Goal: Information Seeking & Learning: Learn about a topic

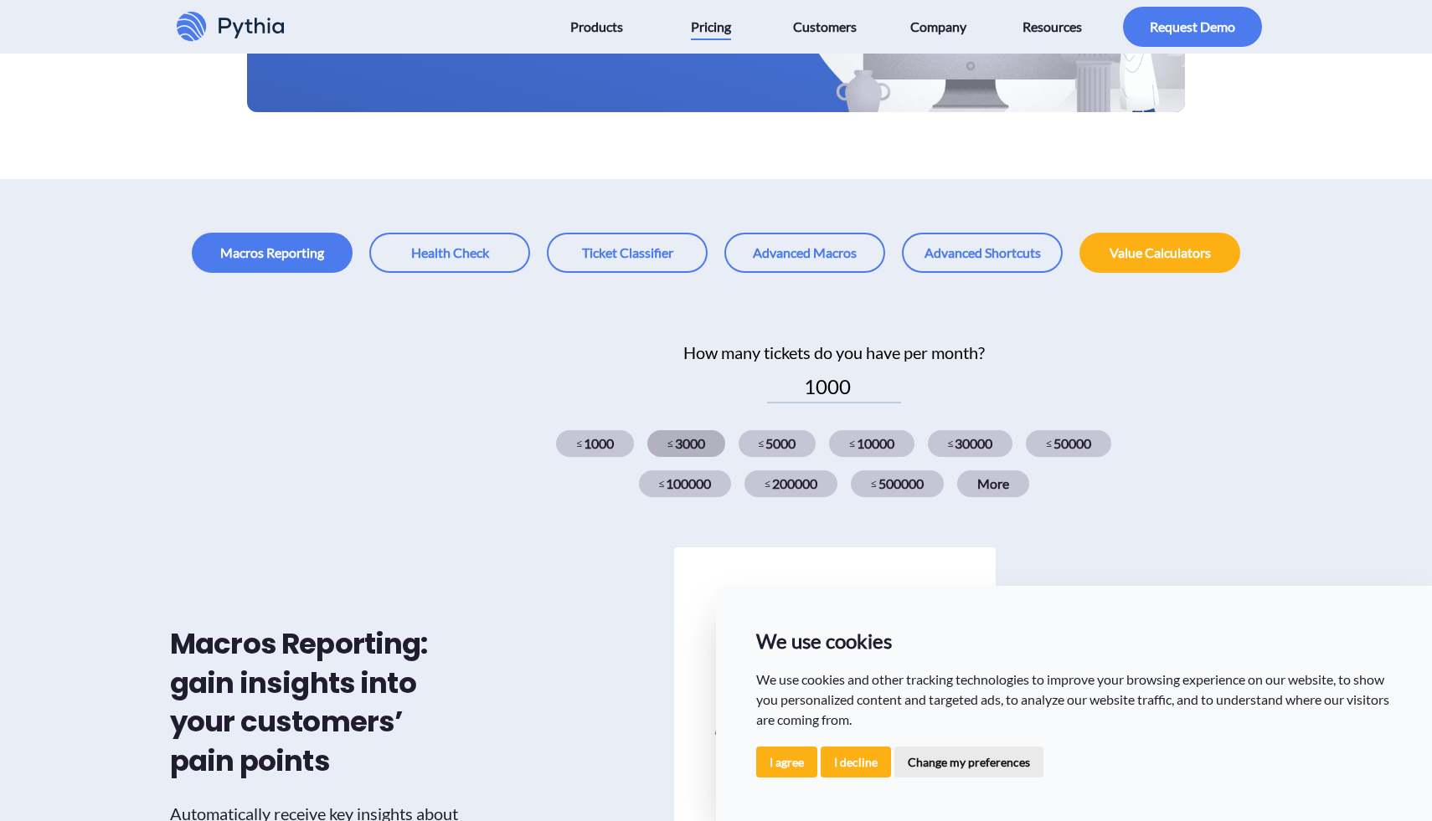
click at [667, 440] on span "≤" at bounding box center [670, 443] width 6 height 15
type input "3000"
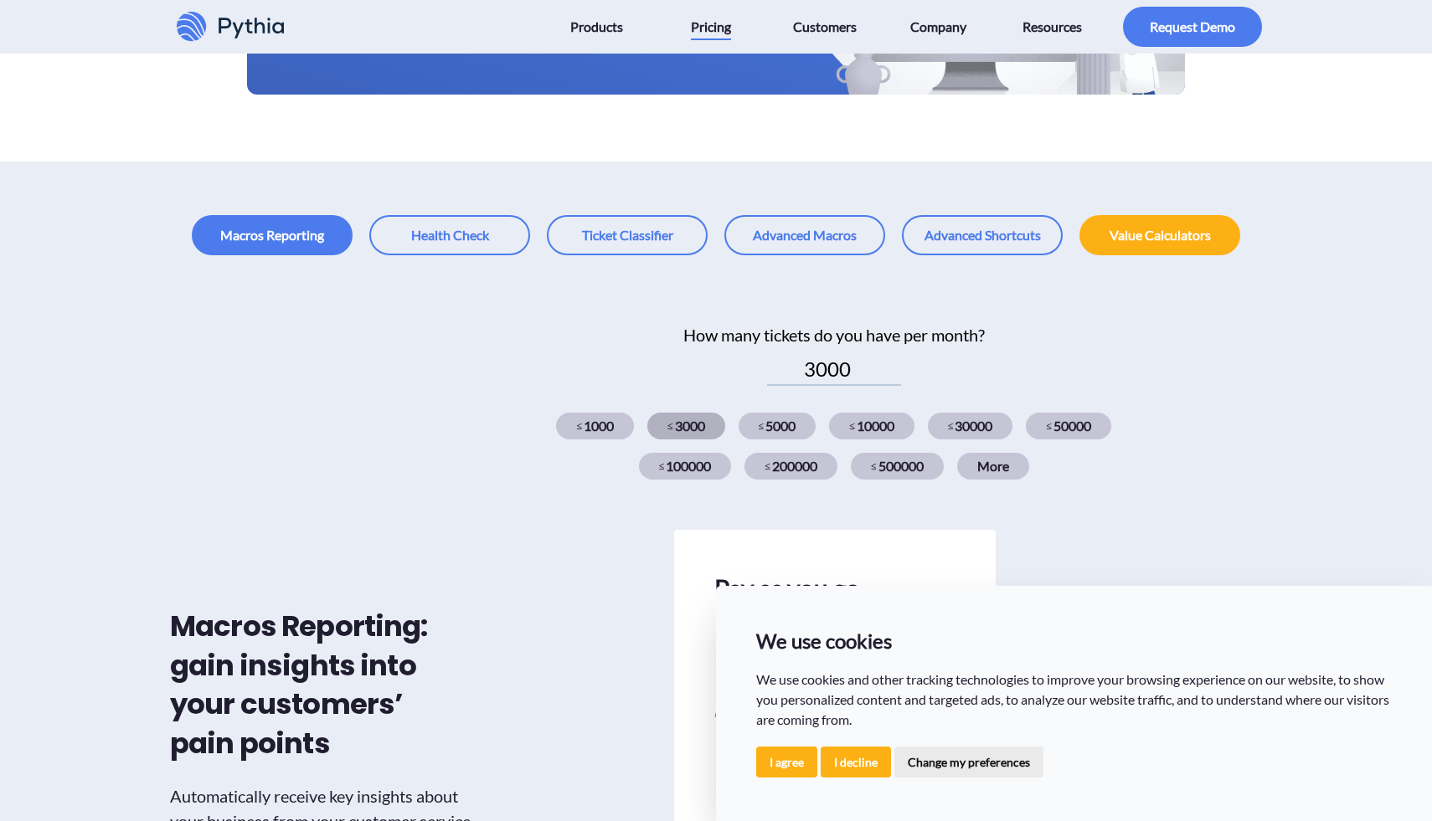
scroll to position [369, 0]
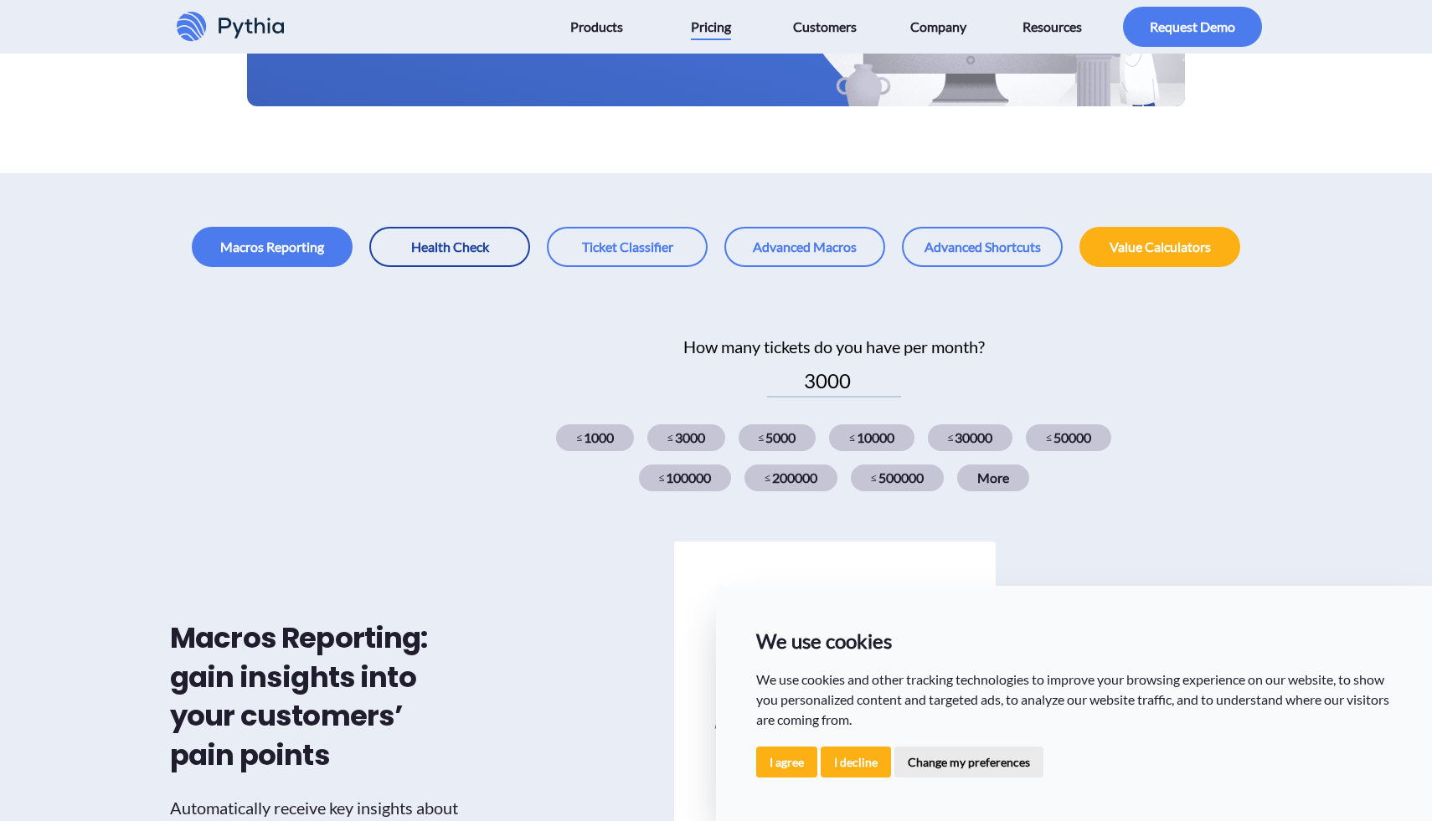
click at [481, 255] on link at bounding box center [449, 247] width 161 height 40
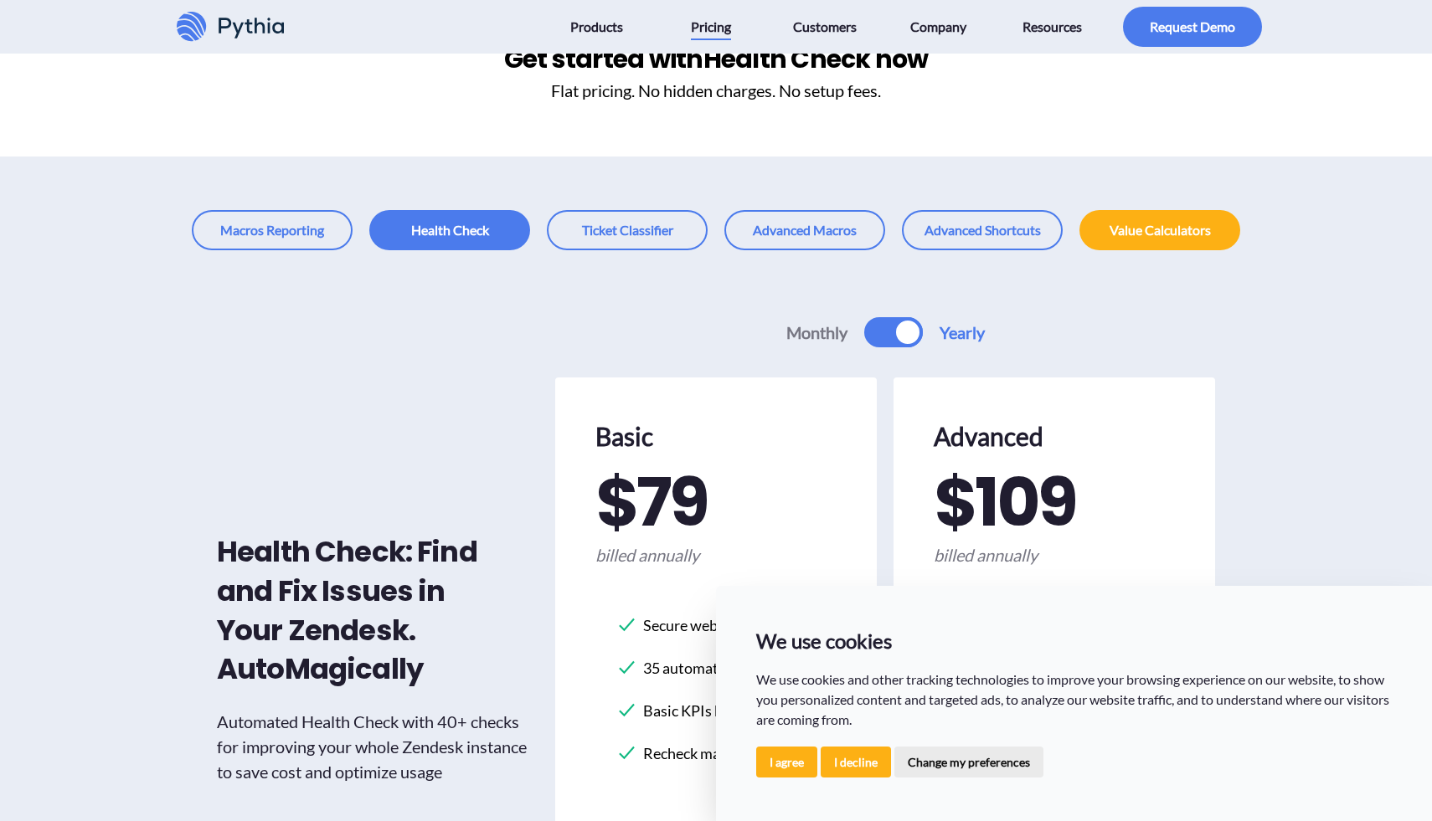
scroll to position [69, 0]
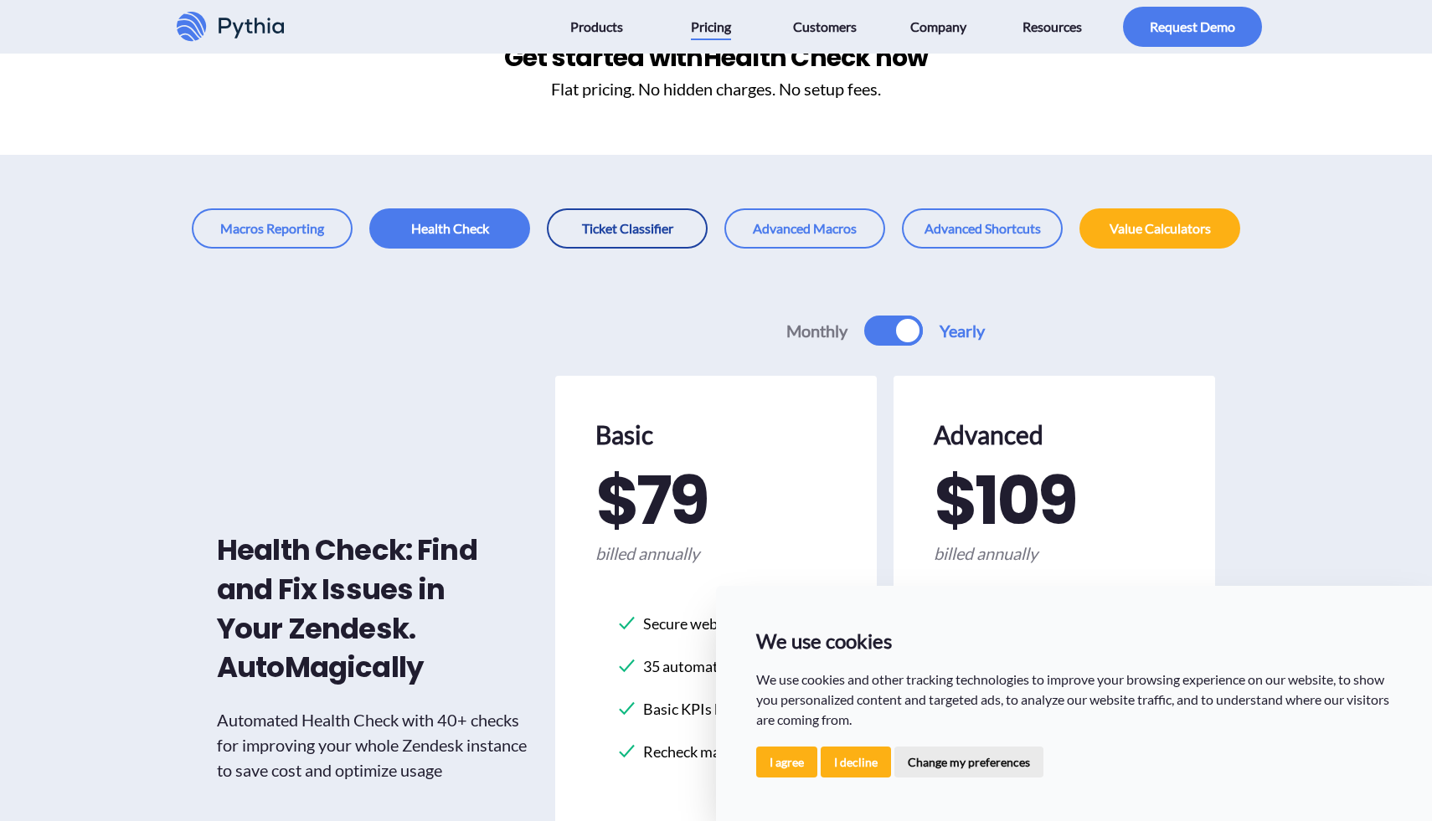
click at [656, 233] on link at bounding box center [627, 229] width 161 height 40
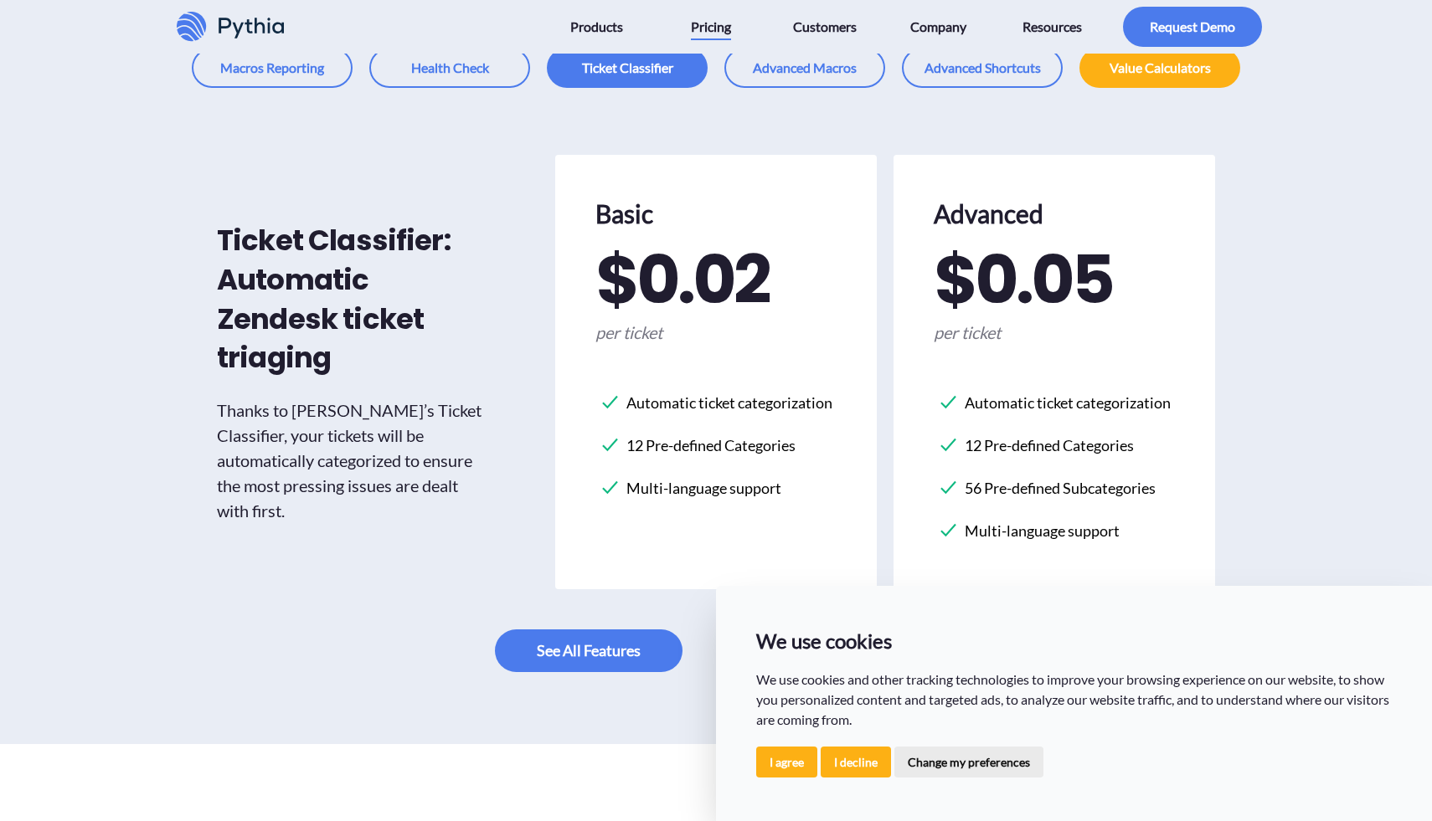
scroll to position [239, 0]
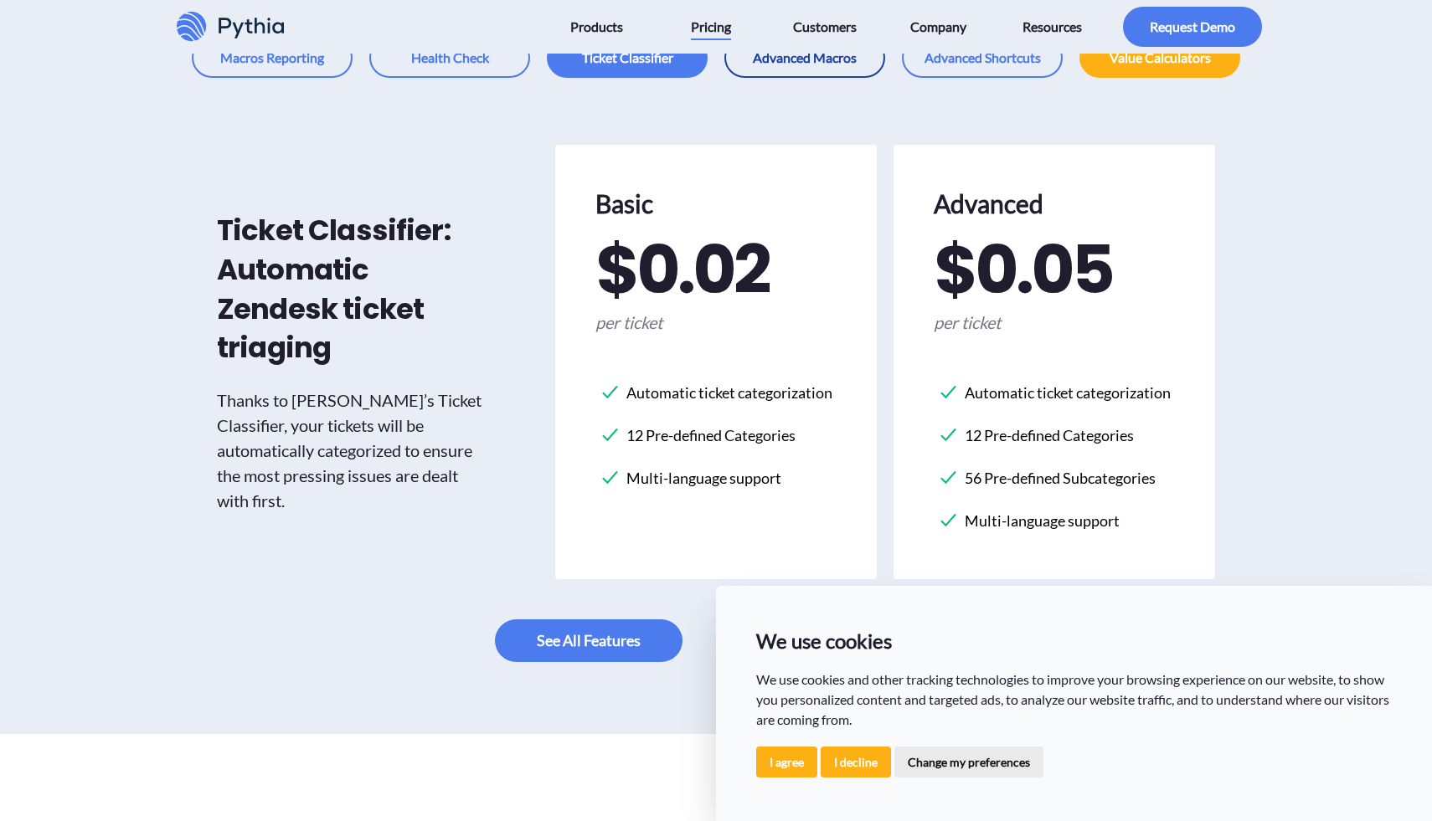
click at [811, 54] on link at bounding box center [804, 58] width 161 height 40
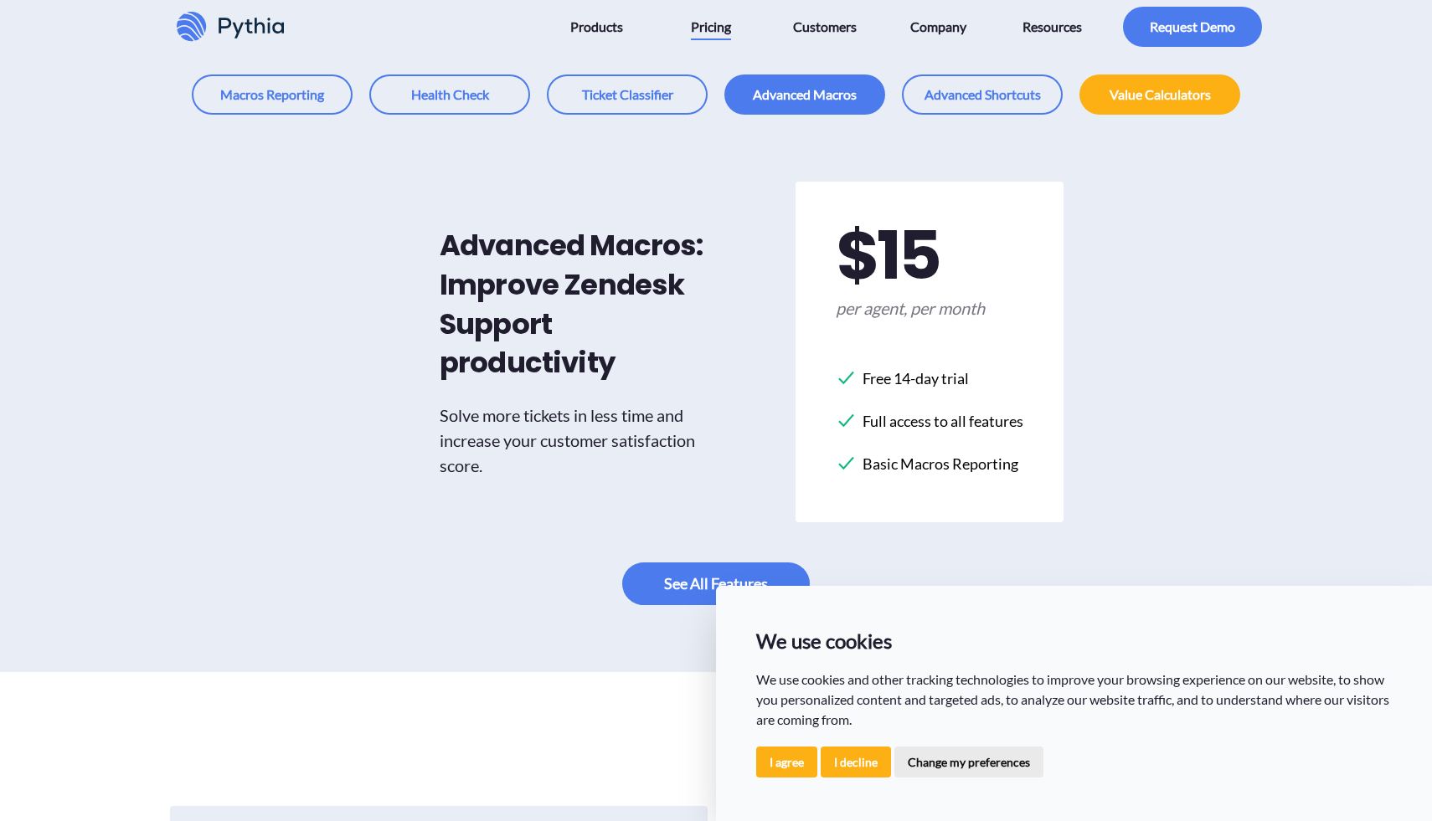
scroll to position [214, 0]
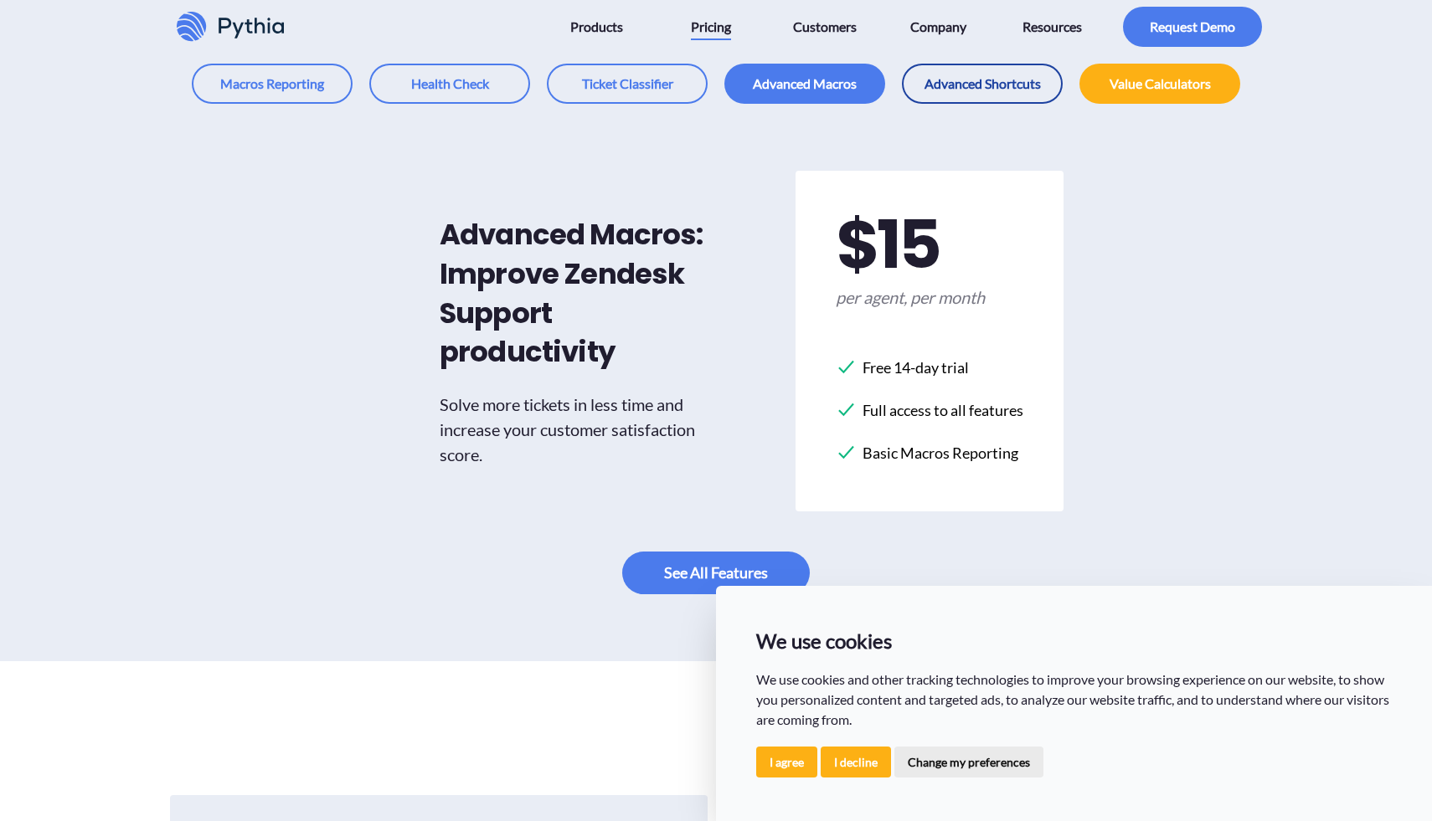
click at [934, 83] on link at bounding box center [982, 84] width 161 height 40
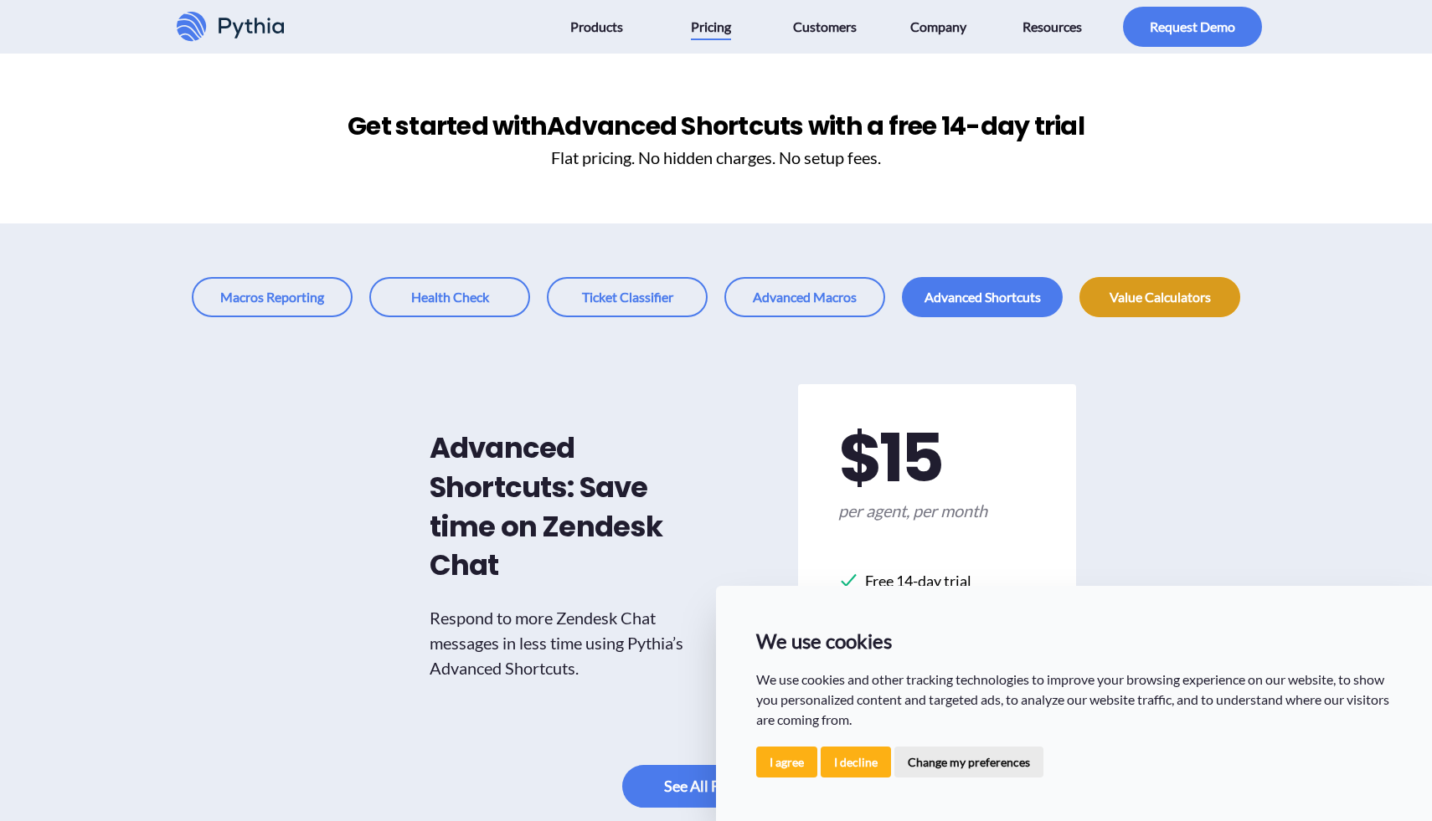
click at [1146, 285] on link at bounding box center [1159, 297] width 161 height 40
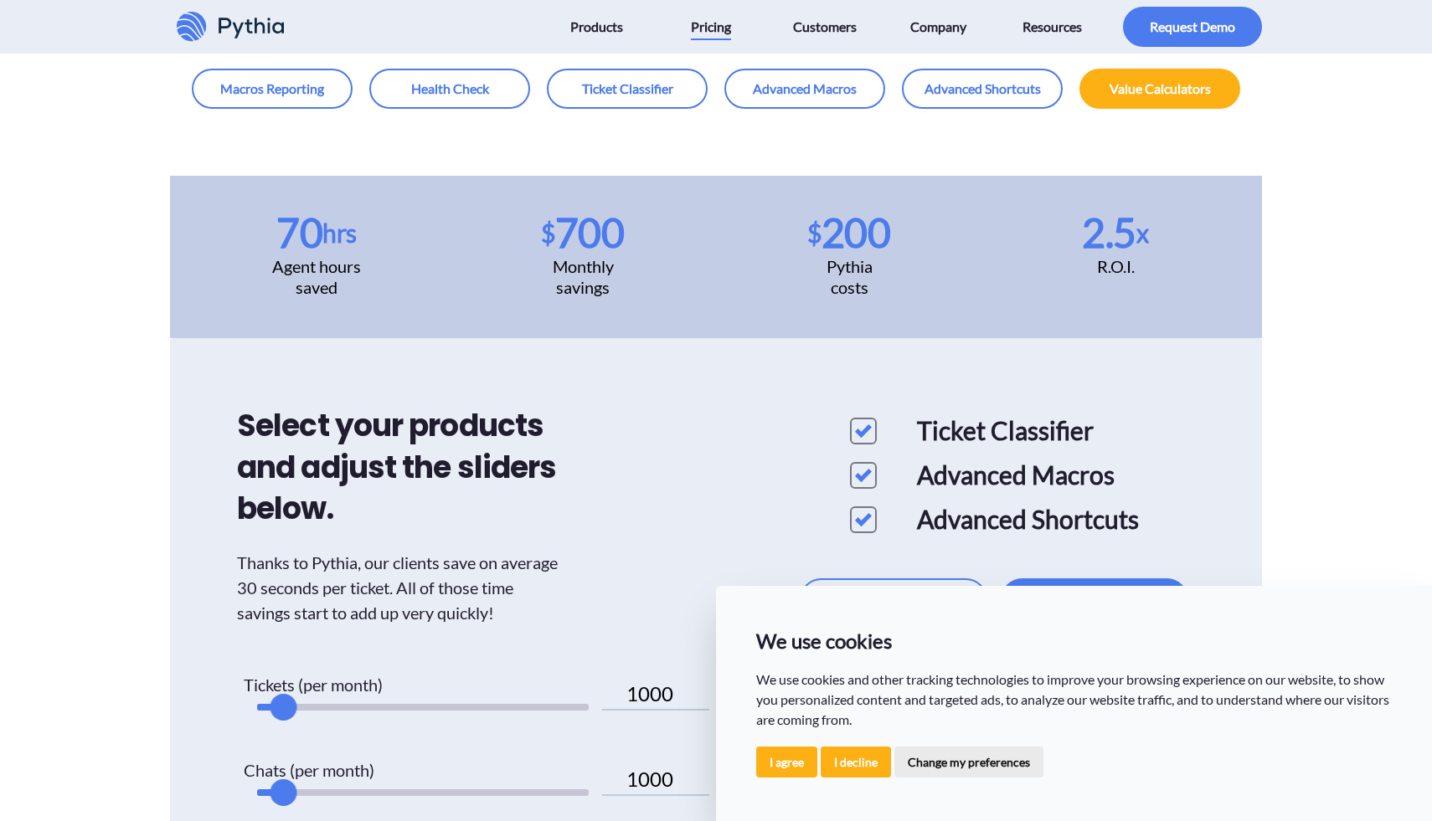
scroll to position [87, 0]
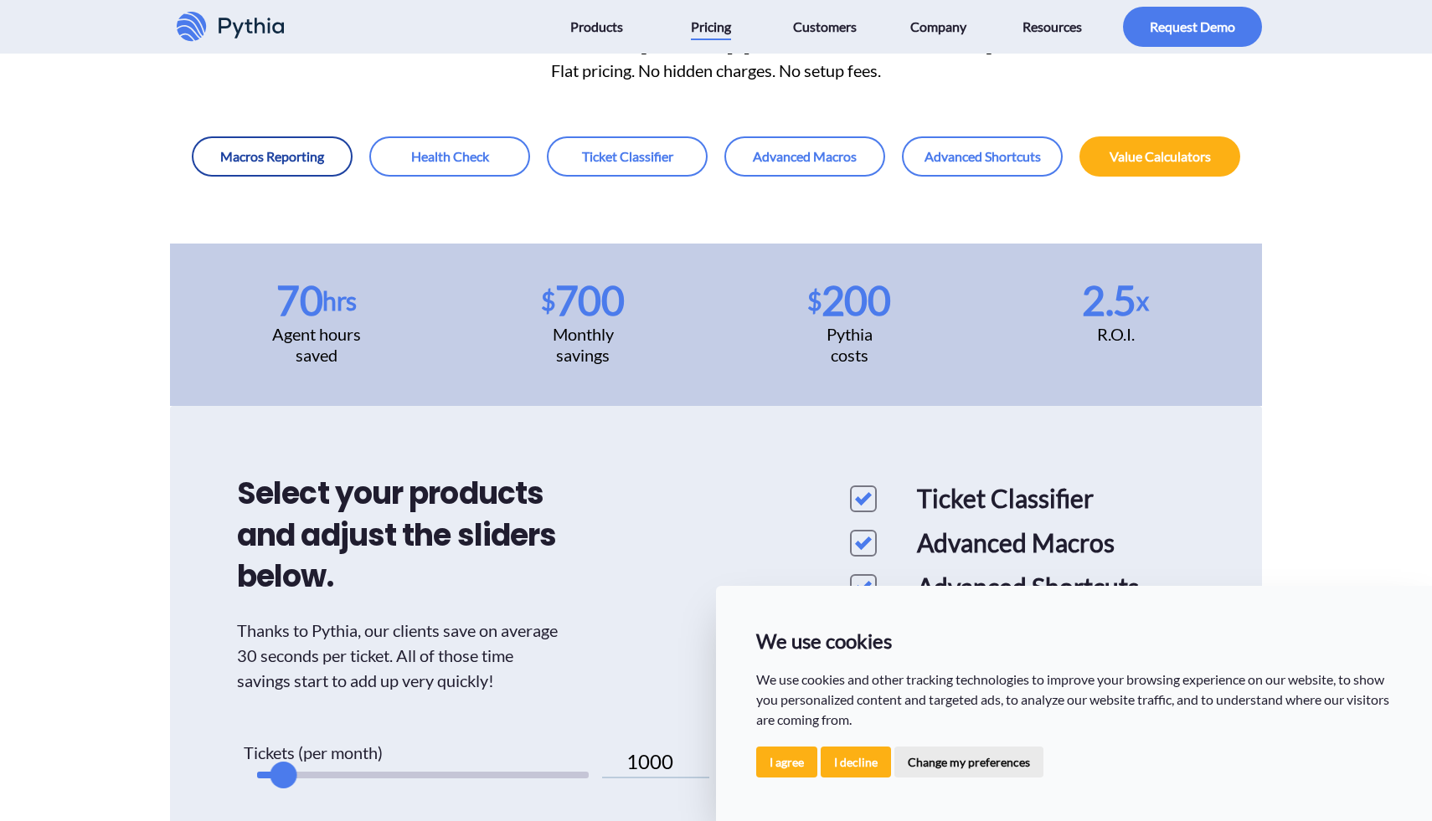
click at [304, 150] on link at bounding box center [272, 156] width 161 height 40
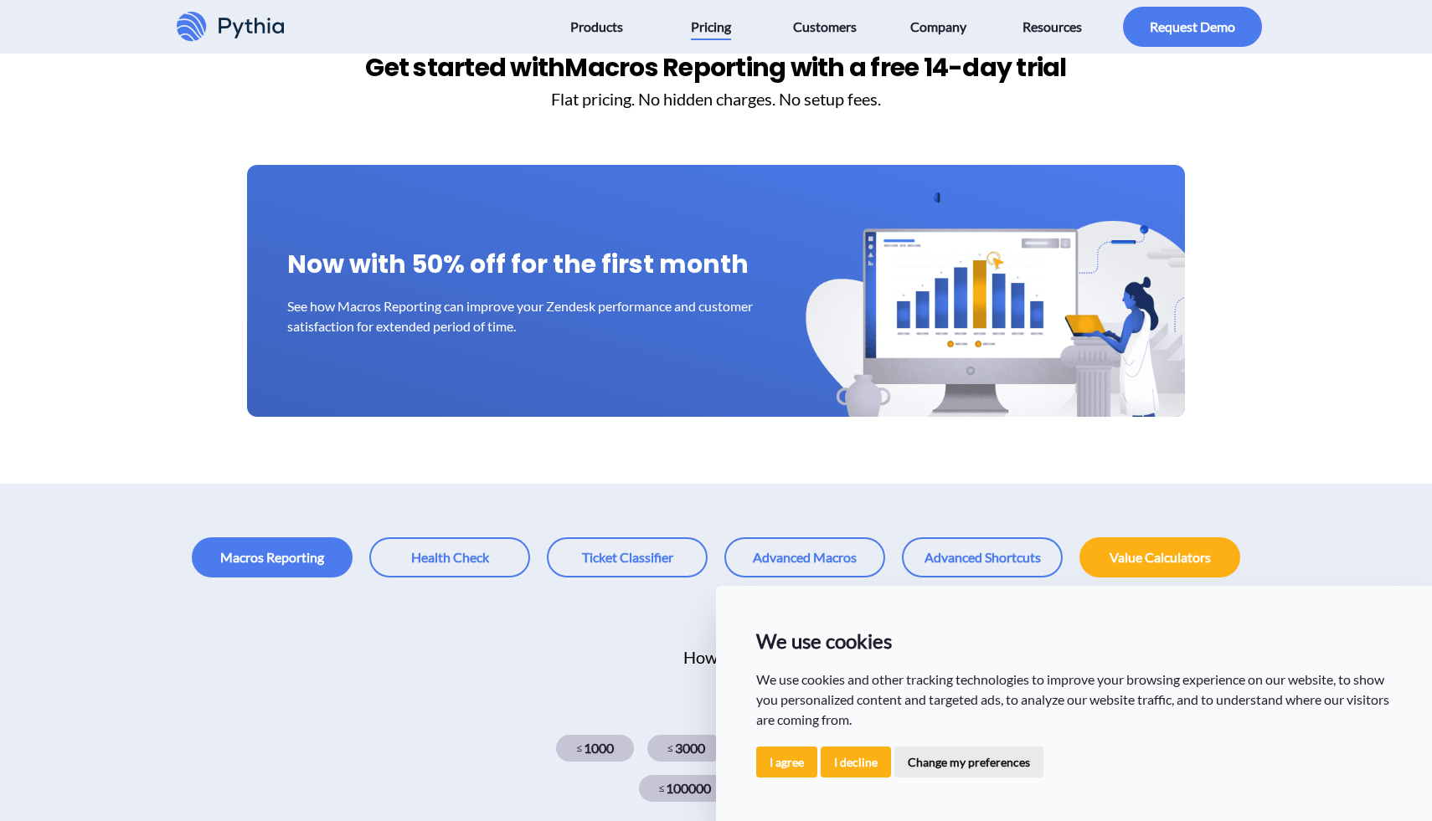
scroll to position [62, 0]
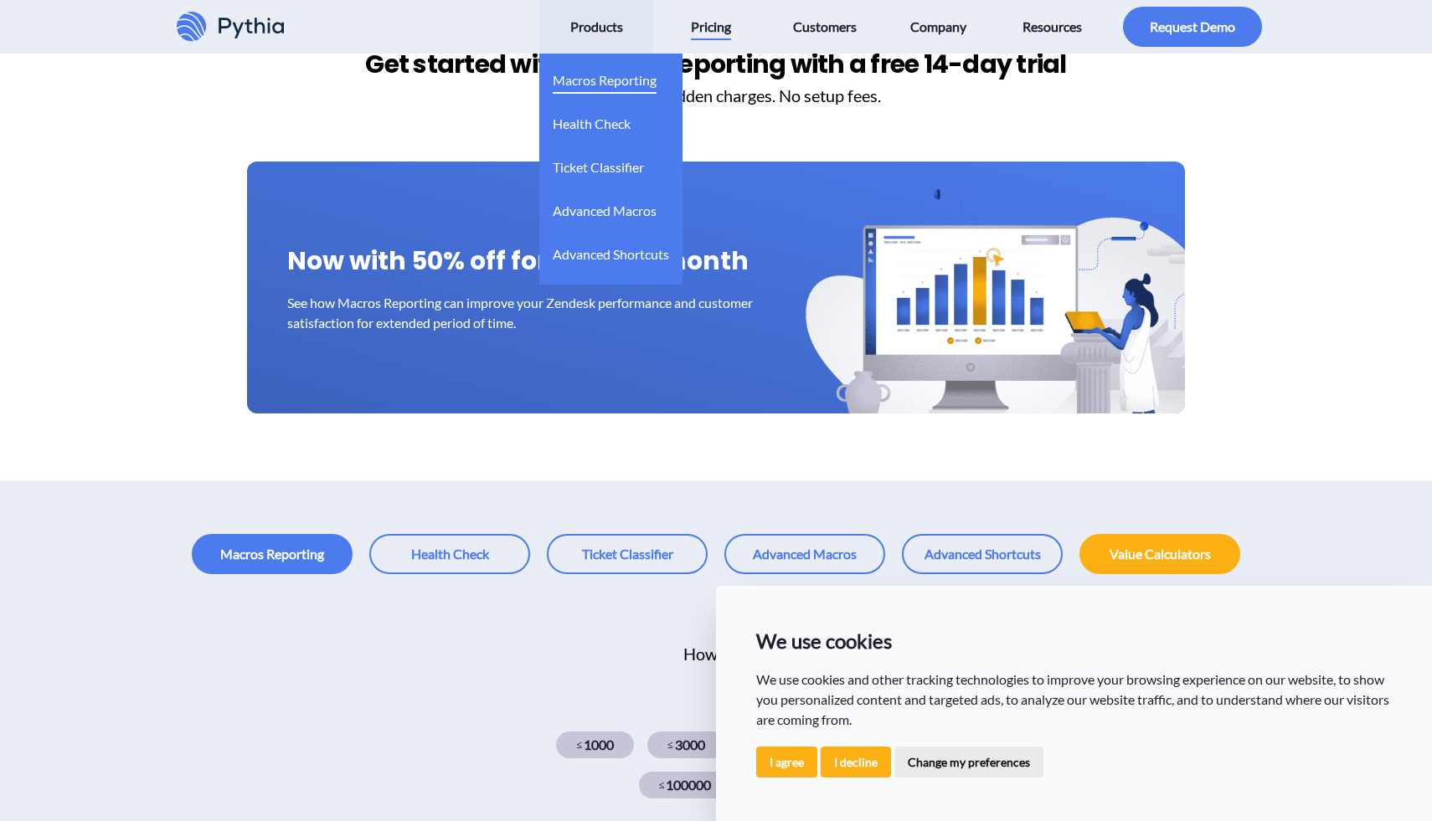
click at [585, 74] on span "Macros Reporting" at bounding box center [605, 80] width 104 height 27
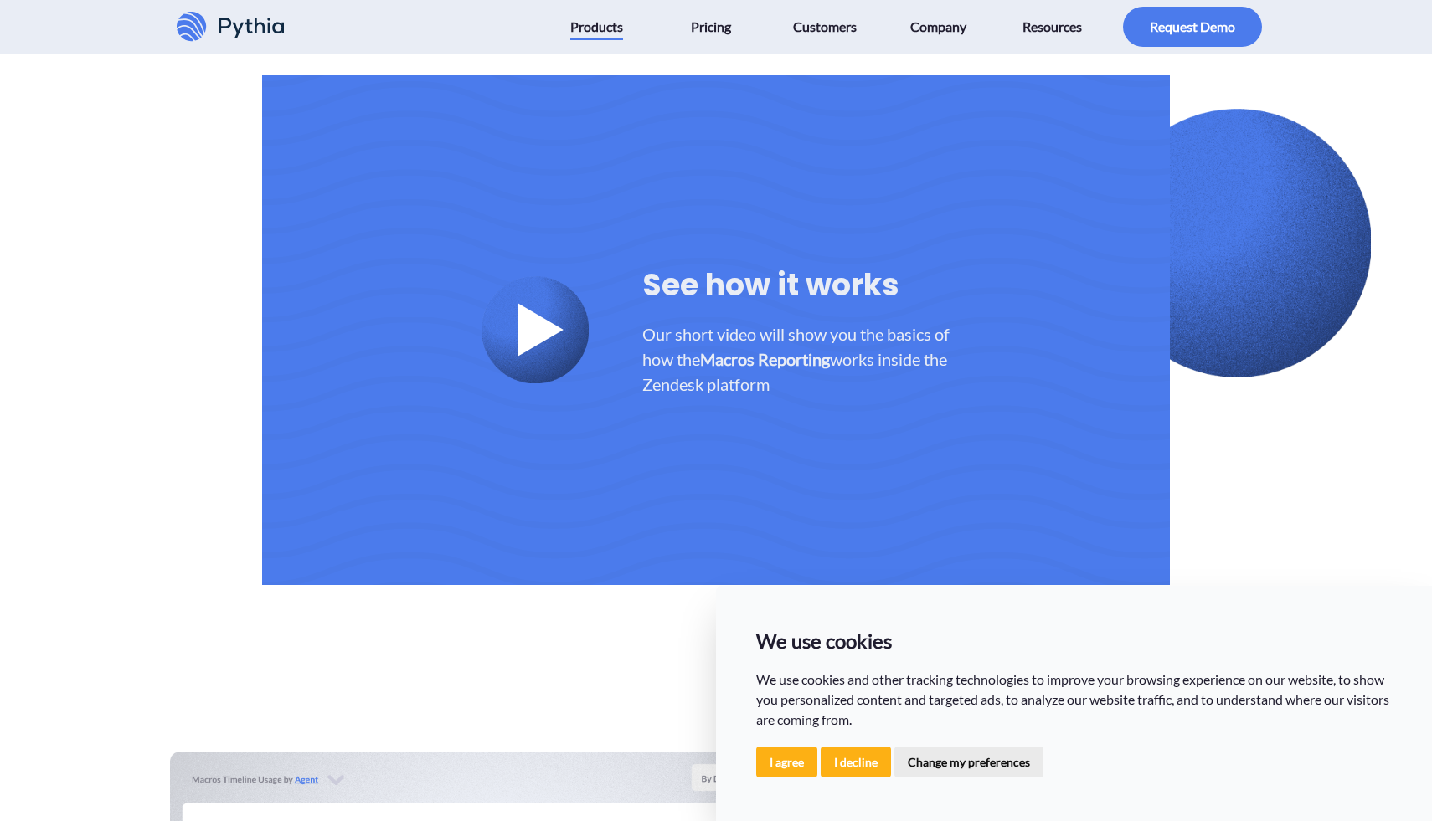
scroll to position [2298, 0]
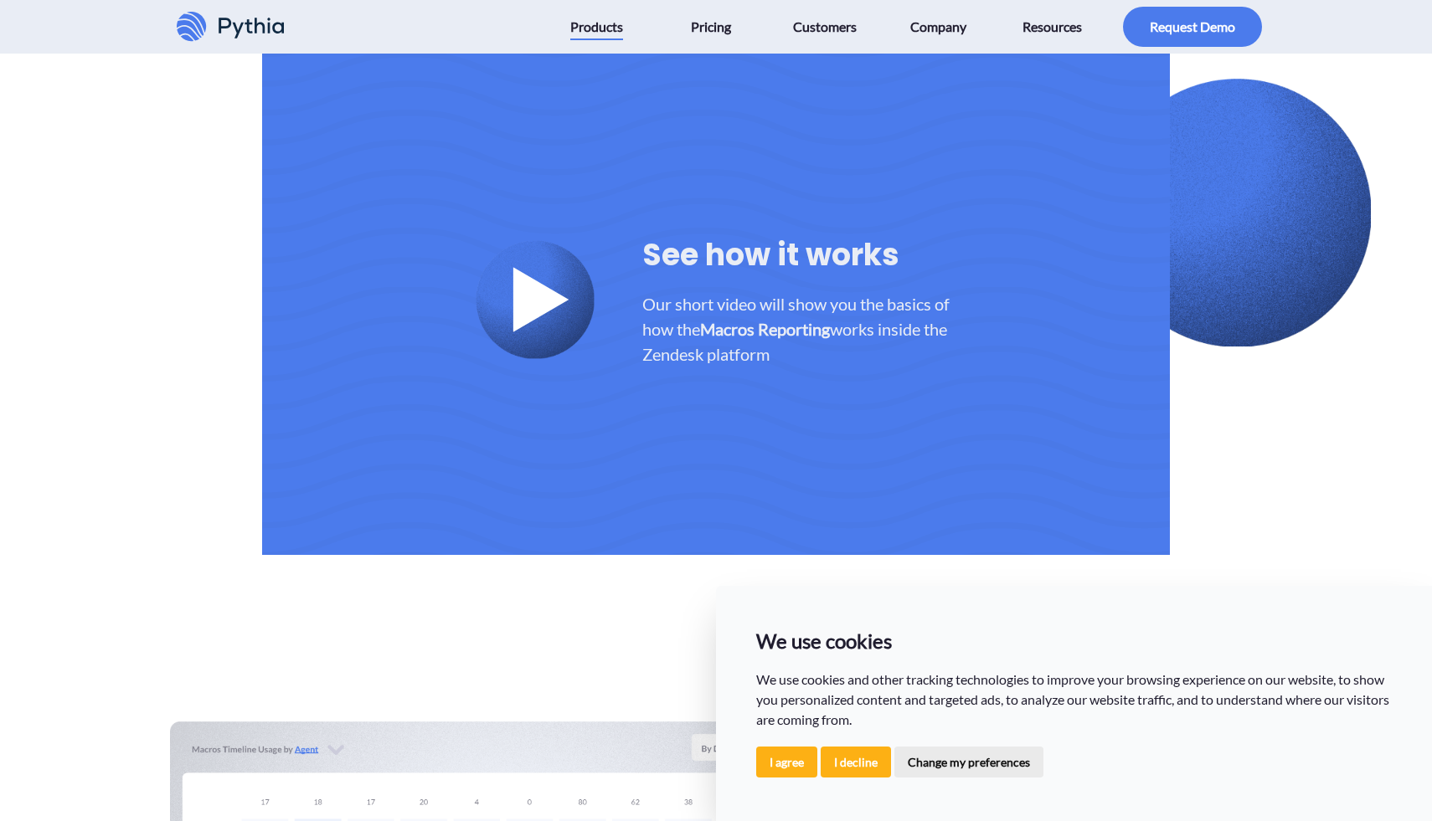
click at [547, 303] on icon at bounding box center [540, 299] width 55 height 64
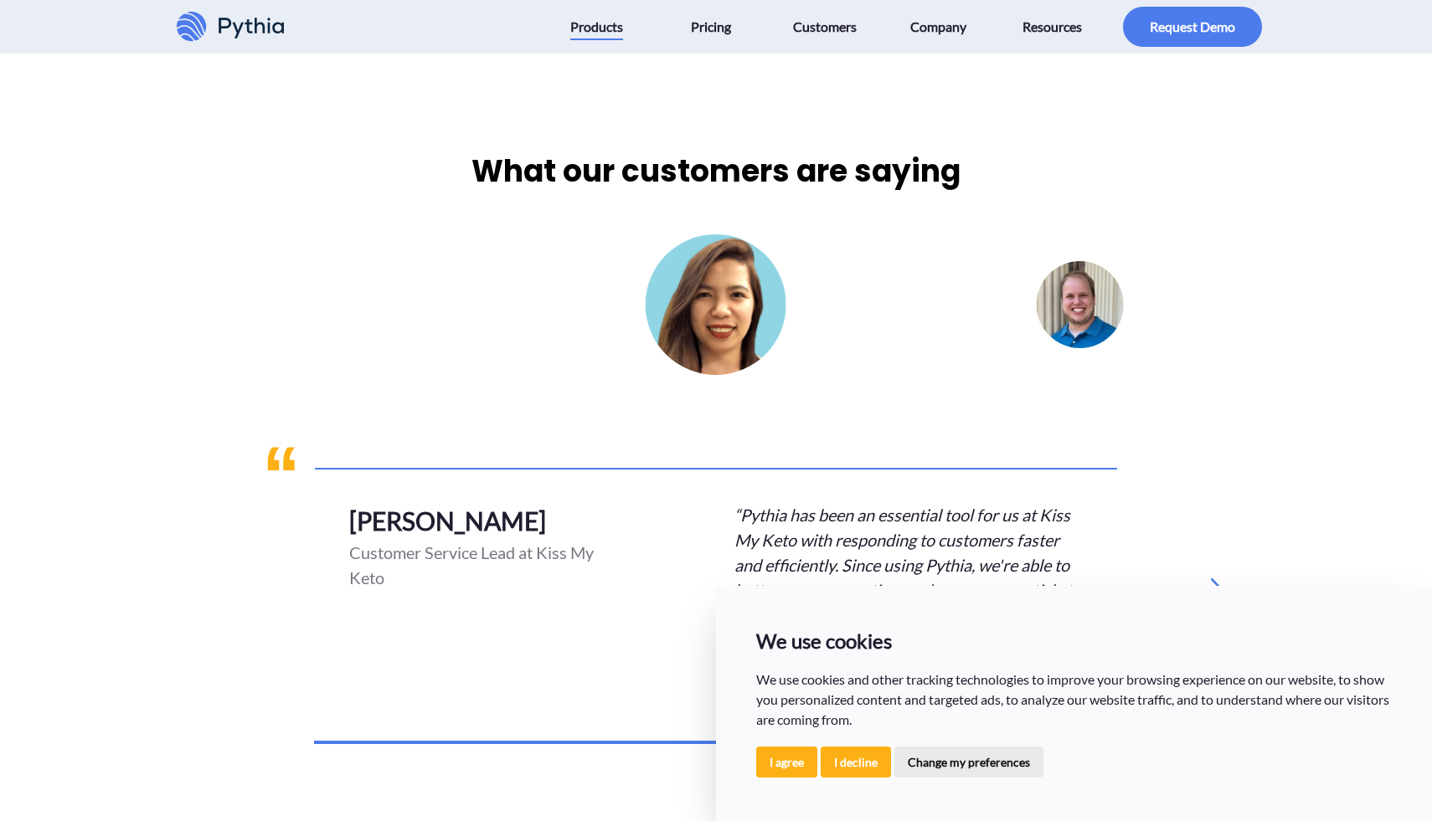
scroll to position [5228, 0]
